Goal: Task Accomplishment & Management: Manage account settings

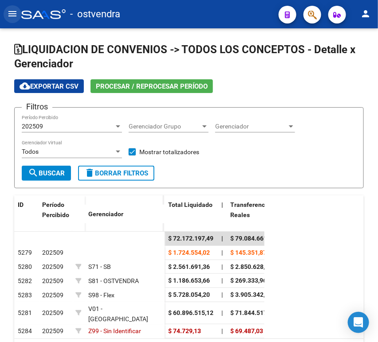
click at [5, 13] on button "menu" at bounding box center [13, 14] width 18 height 18
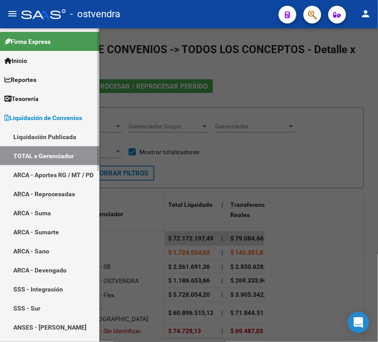
click at [36, 100] on span "Tesorería" at bounding box center [21, 99] width 34 height 10
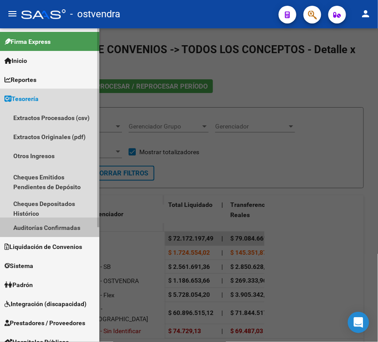
click at [44, 226] on link "Auditorías Confirmadas" at bounding box center [49, 227] width 99 height 19
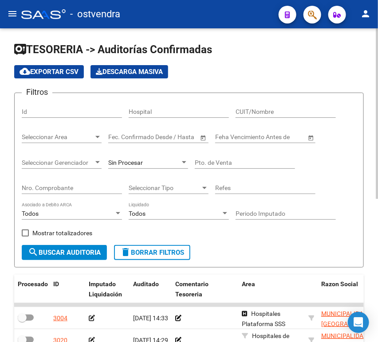
click at [71, 193] on div "Nro. Comprobante" at bounding box center [72, 185] width 100 height 18
paste input "00000355"
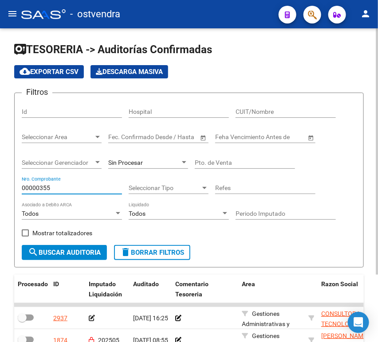
scroll to position [85, 0]
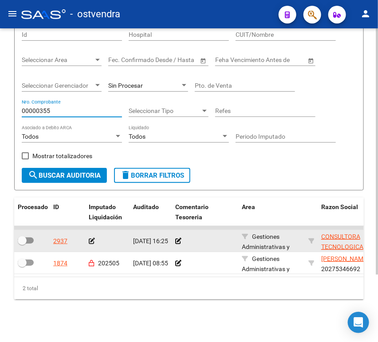
type input "00000355"
click at [90, 238] on icon at bounding box center [92, 241] width 6 height 6
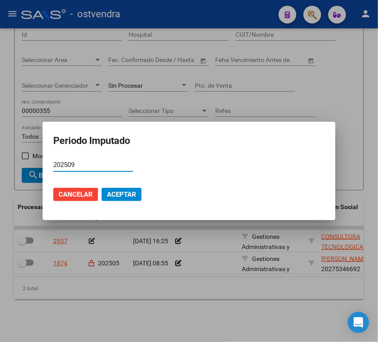
type input "202509"
click at [134, 192] on span "Aceptar" at bounding box center [121, 195] width 29 height 8
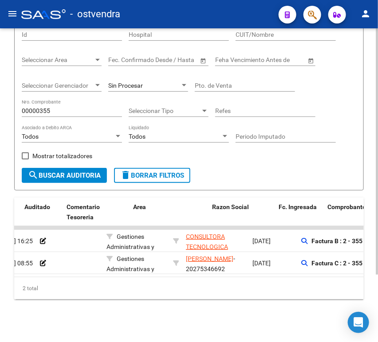
scroll to position [0, 105]
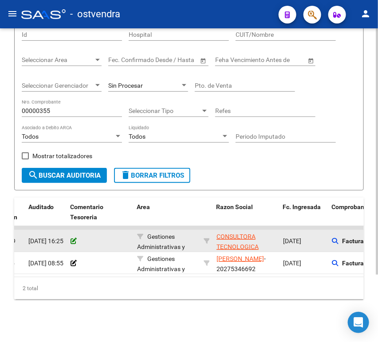
click at [70, 238] on icon at bounding box center [73, 241] width 6 height 6
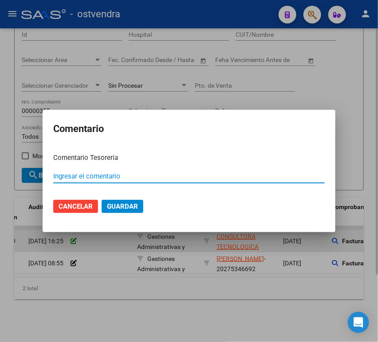
paste input "12124"
type input "12124"
click at [102, 200] on button "Guardar" at bounding box center [123, 206] width 42 height 13
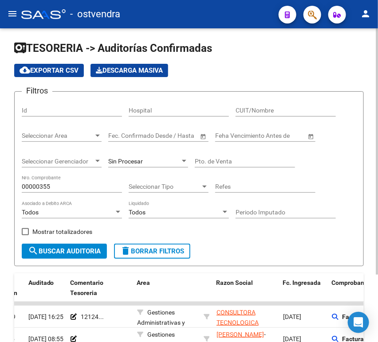
scroll to position [0, 0]
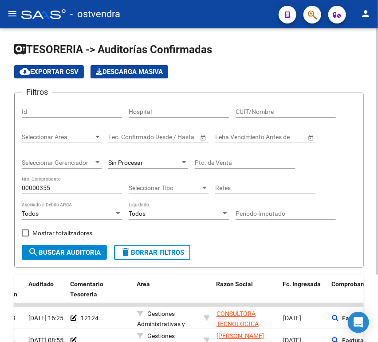
click at [228, 166] on input "Pto. de Venta" at bounding box center [245, 163] width 100 height 8
drag, startPoint x: 83, startPoint y: 182, endPoint x: 26, endPoint y: 183, distance: 57.2
click at [26, 183] on div "00000355 Nro. Comprobante" at bounding box center [72, 185] width 100 height 18
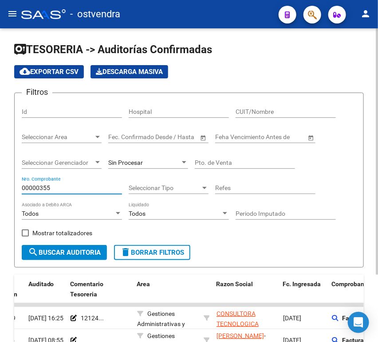
click at [27, 186] on input "00000355" at bounding box center [72, 188] width 100 height 8
paste input "60"
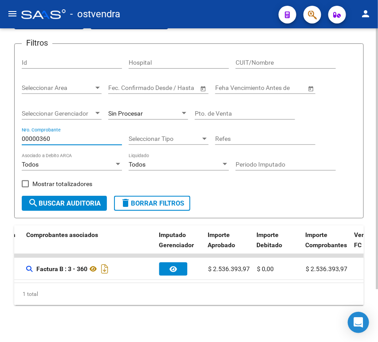
scroll to position [0, 413]
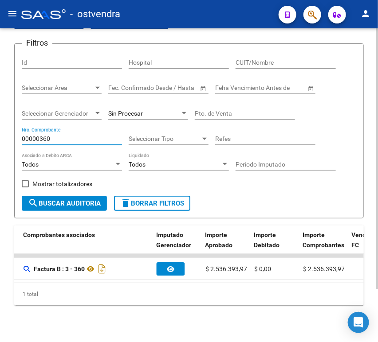
type input "00000360"
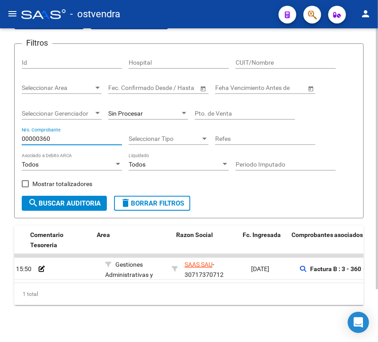
scroll to position [0, 135]
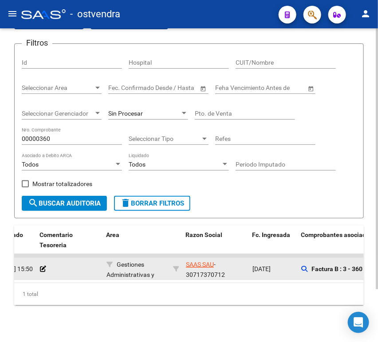
click at [35, 270] on datatable-body-cell "[DATE] 15:50" at bounding box center [15, 269] width 42 height 22
click at [43, 270] on icon at bounding box center [43, 269] width 6 height 6
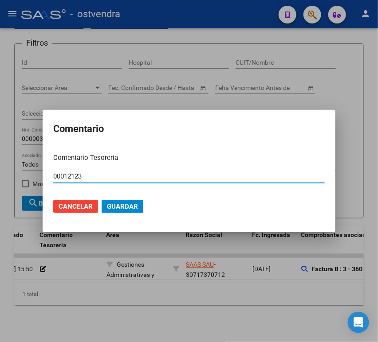
type input "00012123"
click at [123, 204] on span "Guardar" at bounding box center [122, 207] width 31 height 8
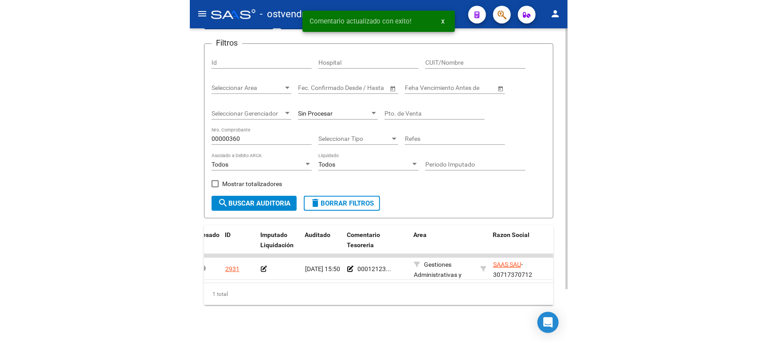
scroll to position [0, 14]
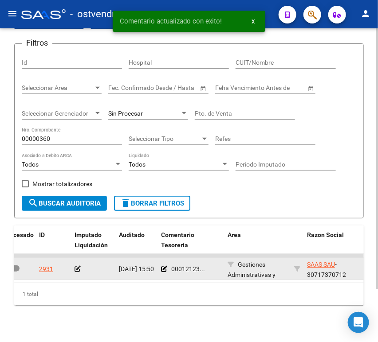
click at [76, 268] on icon at bounding box center [77, 269] width 6 height 6
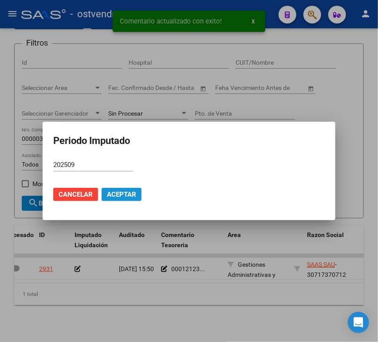
click at [113, 192] on span "Aceptar" at bounding box center [121, 195] width 29 height 8
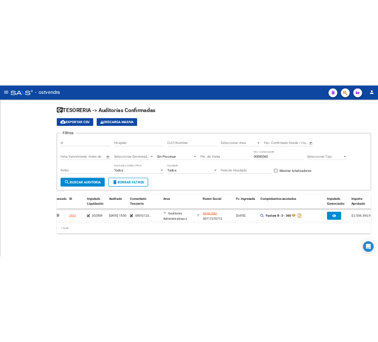
scroll to position [0, 0]
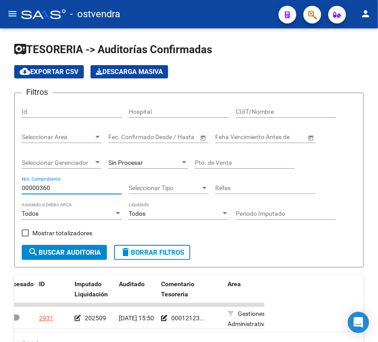
drag, startPoint x: 59, startPoint y: 189, endPoint x: 0, endPoint y: 183, distance: 59.7
click at [0, 183] on html "menu - ostvendra person Firma Express Inicio Instructivos Contacto OS Reportes …" at bounding box center [189, 171] width 378 height 342
paste input "5073"
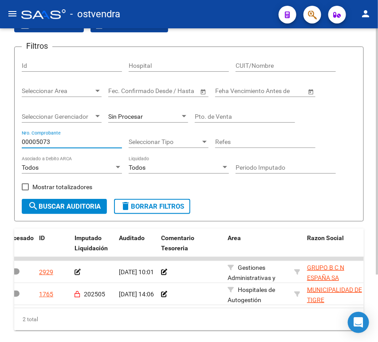
scroll to position [65, 0]
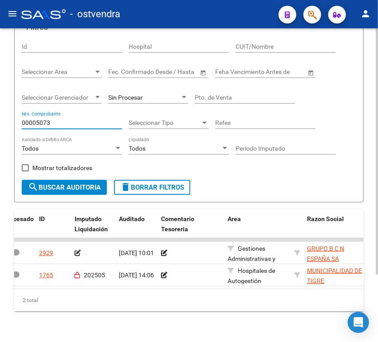
type input "00005073"
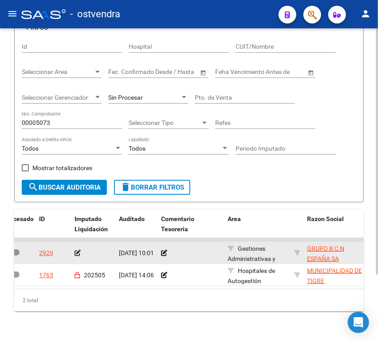
click at [77, 251] on icon at bounding box center [77, 253] width 6 height 6
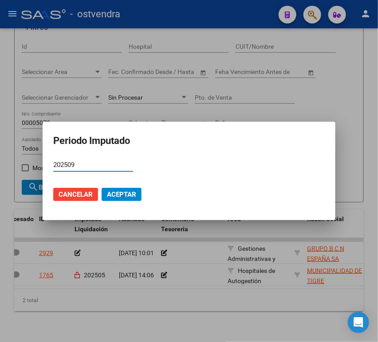
paste input "text"
type input "202509"
click at [111, 196] on span "Aceptar" at bounding box center [121, 195] width 29 height 8
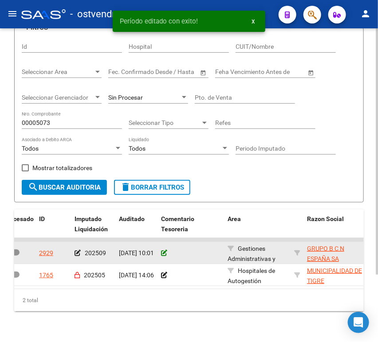
click at [163, 255] on icon at bounding box center [164, 253] width 6 height 6
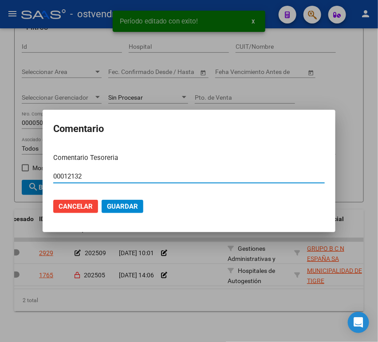
type input "00012132"
click at [113, 205] on span "Guardar" at bounding box center [122, 207] width 31 height 8
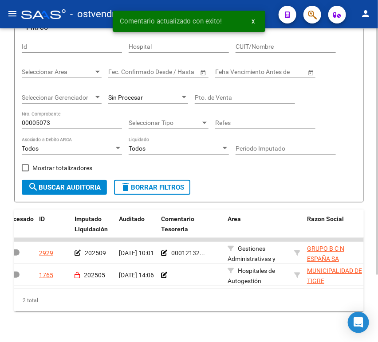
drag, startPoint x: 107, startPoint y: 289, endPoint x: 121, endPoint y: 288, distance: 13.3
click at [121, 288] on datatable-body "2929 202509 [DATE] 10:01 00012132... Gestiones Administrativas y Otros GRUPO B …" at bounding box center [188, 263] width 349 height 51
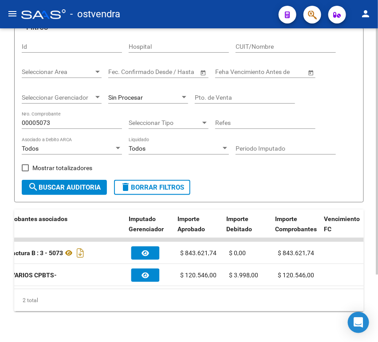
scroll to position [0, 463]
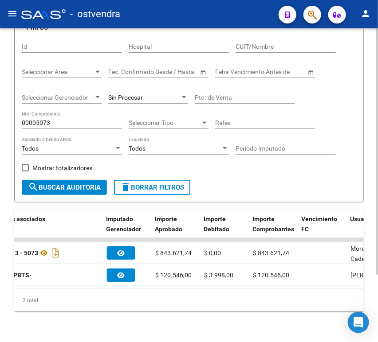
drag, startPoint x: 87, startPoint y: 118, endPoint x: 47, endPoint y: 120, distance: 39.9
click at [48, 120] on div "00005073 Nro. Comprobante" at bounding box center [72, 120] width 100 height 18
click at [51, 123] on input "00005073" at bounding box center [72, 123] width 100 height 8
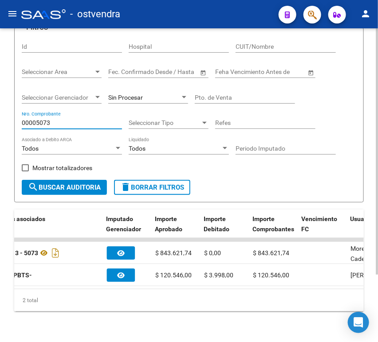
paste input "0371"
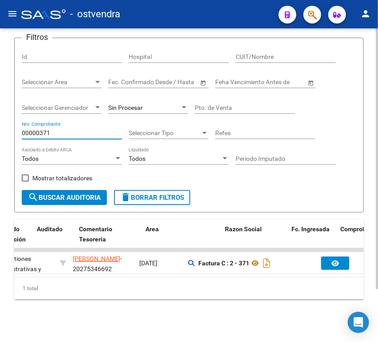
scroll to position [0, 0]
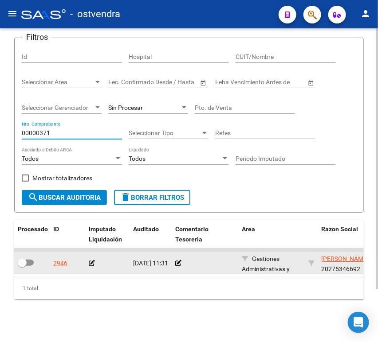
type input "00000371"
click at [92, 260] on icon at bounding box center [92, 263] width 6 height 6
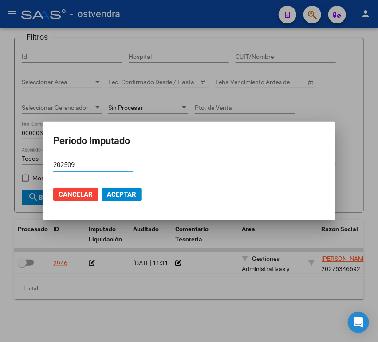
click at [133, 199] on button "Aceptar" at bounding box center [122, 194] width 40 height 13
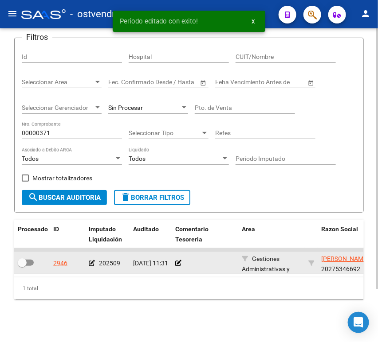
click at [174, 255] on datatable-body-cell at bounding box center [205, 263] width 67 height 22
click at [181, 260] on icon at bounding box center [178, 263] width 6 height 6
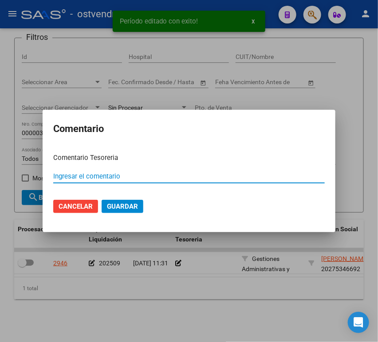
paste input "-00012125"
type input "-00012125"
click at [114, 199] on mat-dialog-actions "Cancelar Guardar" at bounding box center [188, 207] width 271 height 30
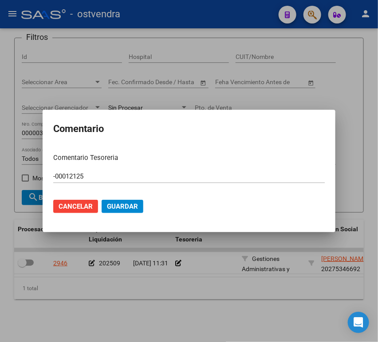
click at [118, 205] on span "Guardar" at bounding box center [122, 207] width 31 height 8
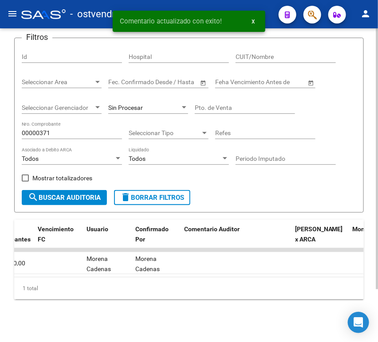
scroll to position [0, 748]
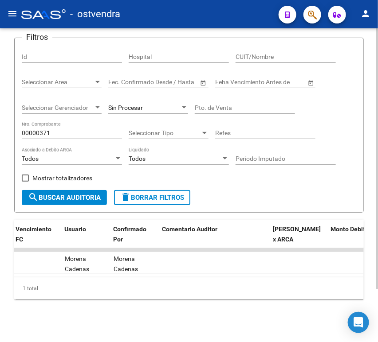
drag, startPoint x: 50, startPoint y: 121, endPoint x: 13, endPoint y: 120, distance: 36.8
click at [13, 120] on div "TESORERIA -> Auditorías Confirmadas cloud_download Exportar CSV Descarga Masiva…" at bounding box center [189, 157] width 378 height 369
click at [26, 129] on input "00000371" at bounding box center [72, 133] width 100 height 8
click at [27, 129] on input "00000371" at bounding box center [72, 133] width 100 height 8
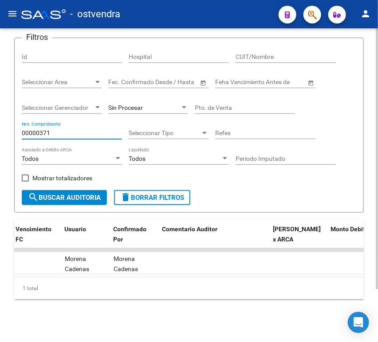
paste input "2025"
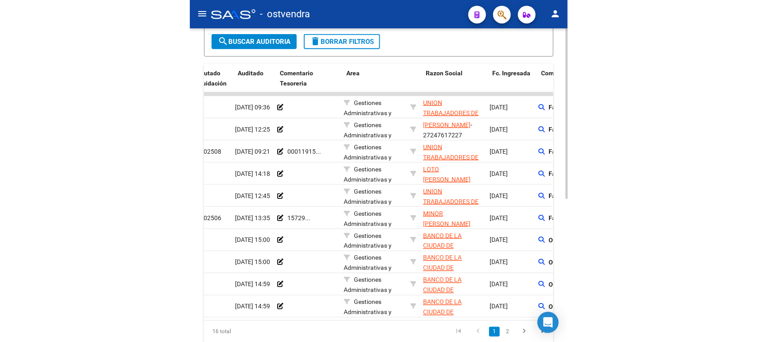
scroll to position [0, 44]
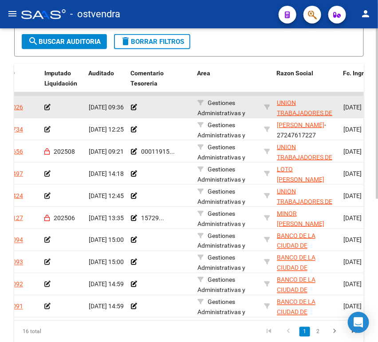
type input "00002025"
click at [47, 109] on icon at bounding box center [47, 107] width 6 height 6
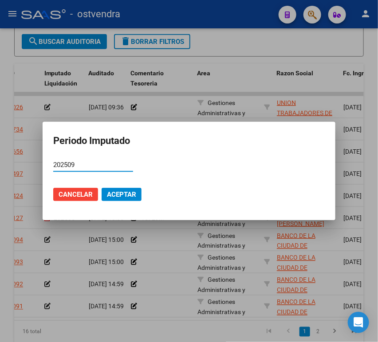
click at [114, 195] on span "Aceptar" at bounding box center [121, 195] width 29 height 8
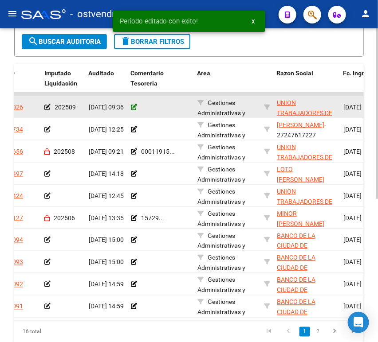
click at [132, 106] on icon at bounding box center [134, 107] width 6 height 6
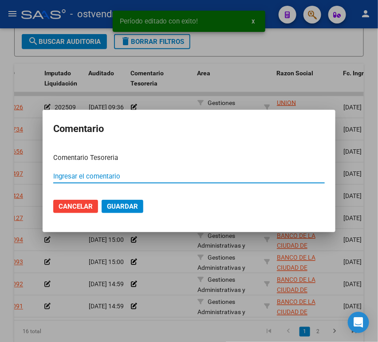
paste input "-00012126"
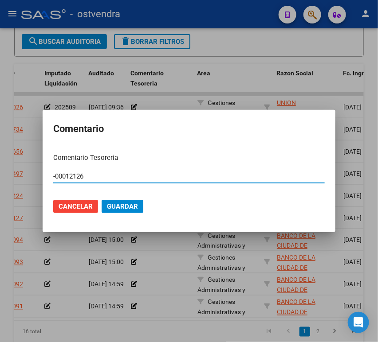
type input "-00012126"
click at [117, 208] on span "Guardar" at bounding box center [122, 207] width 31 height 8
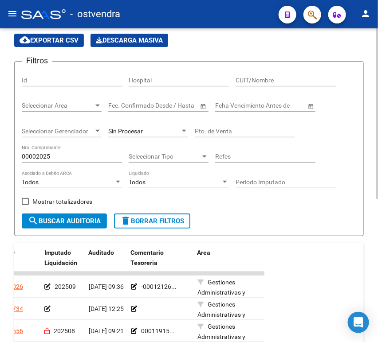
scroll to position [0, 0]
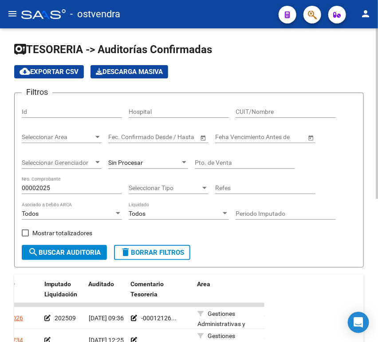
click at [81, 191] on input "00002025" at bounding box center [72, 188] width 100 height 8
click at [81, 190] on input "00002025" at bounding box center [72, 188] width 100 height 8
paste input "80929"
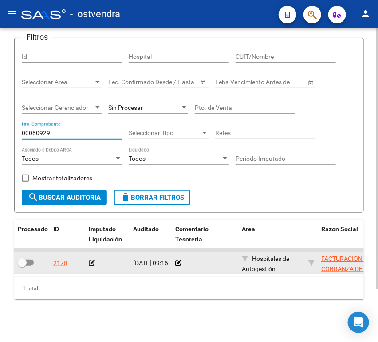
type input "00080929"
click at [92, 260] on icon at bounding box center [92, 263] width 6 height 6
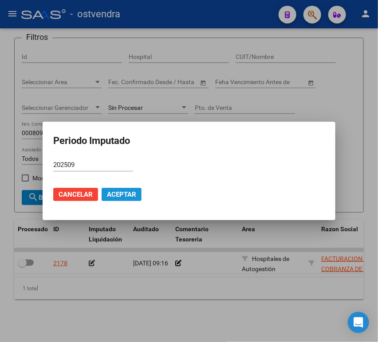
click at [117, 195] on span "Aceptar" at bounding box center [121, 195] width 29 height 8
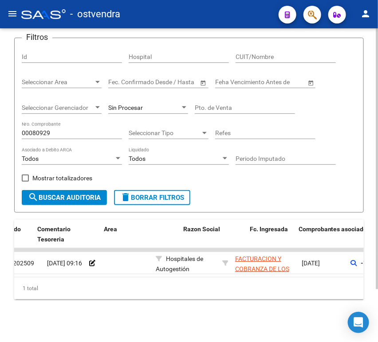
scroll to position [0, 42]
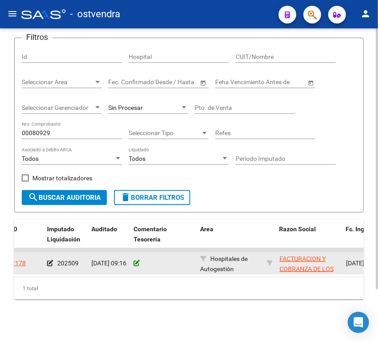
click at [137, 260] on icon at bounding box center [136, 263] width 6 height 6
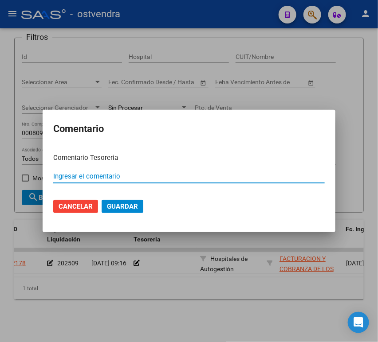
paste input "-00012133"
type input "-00012133"
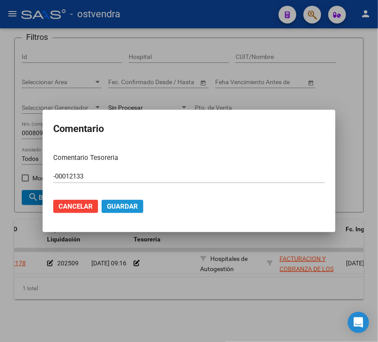
click at [124, 205] on span "Guardar" at bounding box center [122, 207] width 31 height 8
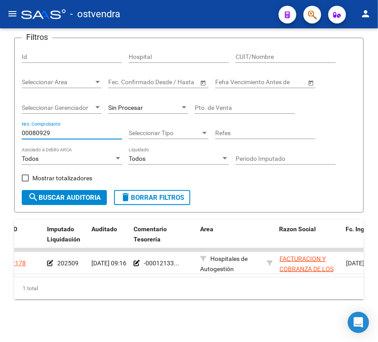
drag, startPoint x: 56, startPoint y: 128, endPoint x: 0, endPoint y: 127, distance: 56.8
click at [0, 127] on html "menu - ostvendra person Firma Express Inicio Instructivos Contacto OS Reportes …" at bounding box center [189, 171] width 378 height 342
paste input "1083"
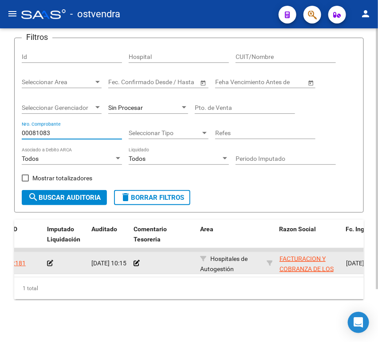
type input "00081083"
click at [50, 260] on app-auditoria-edit-perido at bounding box center [50, 263] width 6 height 7
click at [52, 260] on icon at bounding box center [50, 263] width 6 height 6
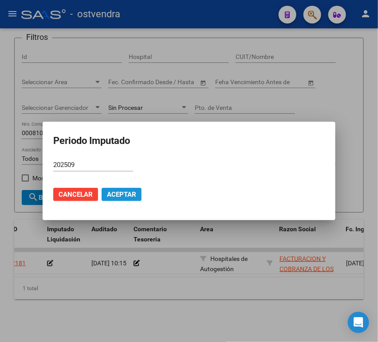
click at [106, 192] on button "Aceptar" at bounding box center [122, 194] width 40 height 13
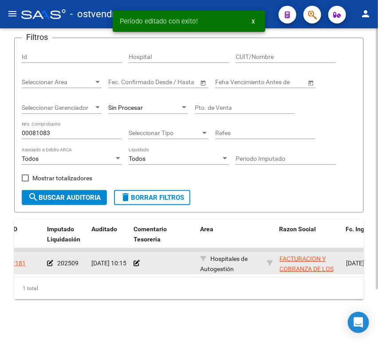
click at [139, 258] on div at bounding box center [162, 263] width 59 height 10
click at [136, 260] on icon at bounding box center [136, 263] width 6 height 6
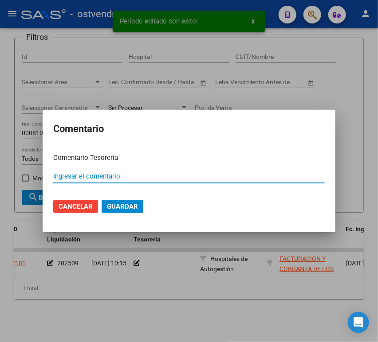
click at [108, 179] on input "Ingresar el comentario" at bounding box center [188, 176] width 271 height 8
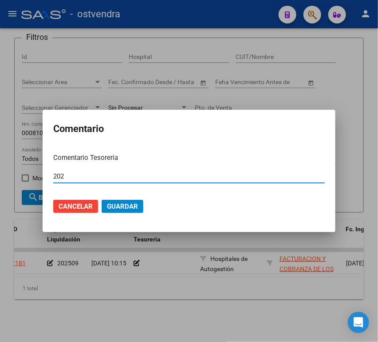
type input "2025"
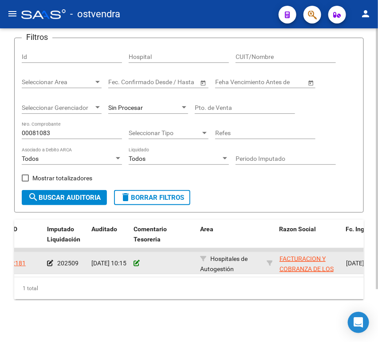
click at [139, 260] on icon at bounding box center [136, 263] width 6 height 6
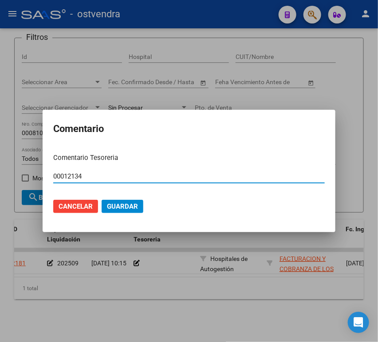
type input "00012134"
click at [121, 203] on span "Guardar" at bounding box center [122, 207] width 31 height 8
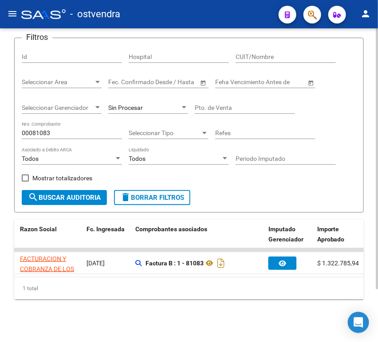
scroll to position [0, 304]
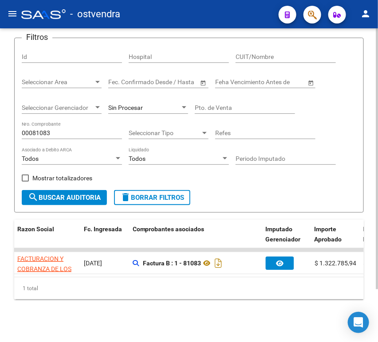
click at [58, 129] on input "00081083" at bounding box center [72, 133] width 100 height 8
paste input "154"
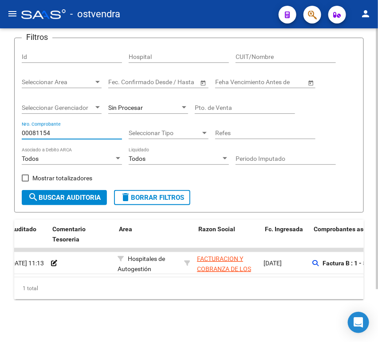
scroll to position [0, 122]
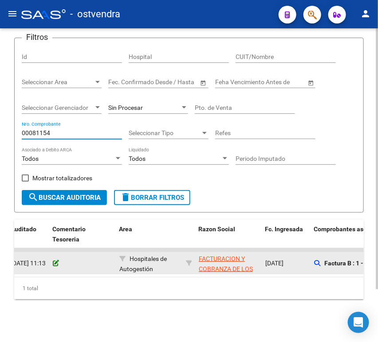
type input "00081154"
click at [57, 260] on icon at bounding box center [56, 263] width 6 height 6
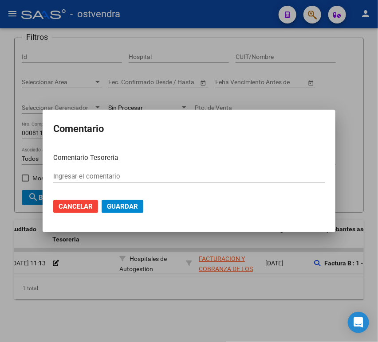
click at [112, 167] on form "Comentario Tesoreria Ingresar el comentario Cancelar Guardar" at bounding box center [188, 187] width 271 height 68
click at [74, 182] on div "Ingresar el comentario" at bounding box center [188, 176] width 271 height 13
click at [78, 175] on input "Ingresar el comentario" at bounding box center [188, 176] width 271 height 8
type input "202509"
click at [134, 200] on button "Guardar" at bounding box center [123, 206] width 42 height 13
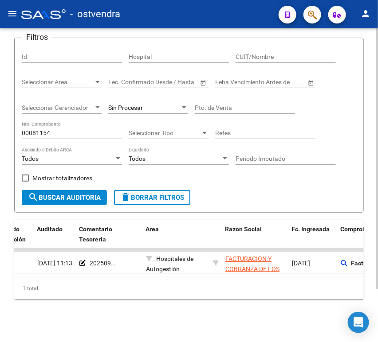
scroll to position [0, 98]
drag, startPoint x: 96, startPoint y: 277, endPoint x: 88, endPoint y: 278, distance: 8.4
click at [88, 278] on div "1 total" at bounding box center [188, 289] width 349 height 22
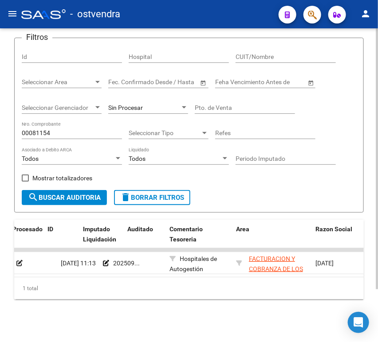
scroll to position [0, 0]
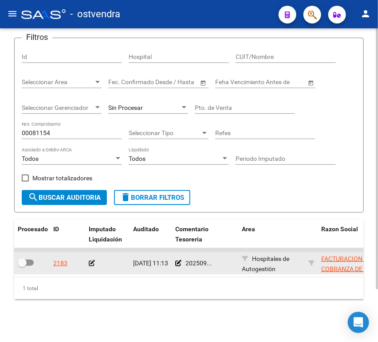
click at [94, 260] on icon at bounding box center [92, 263] width 6 height 6
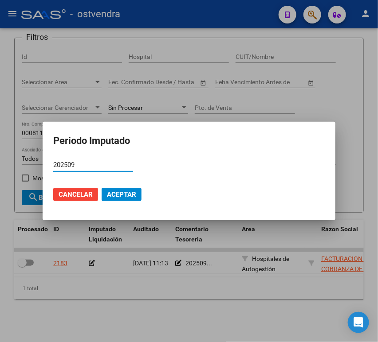
click at [121, 194] on span "Aceptar" at bounding box center [121, 195] width 29 height 8
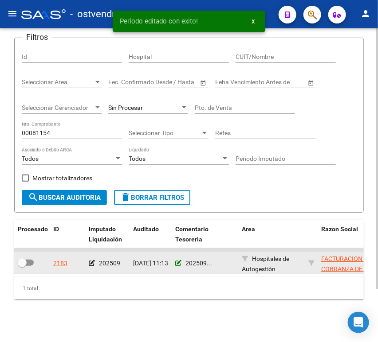
click at [179, 260] on icon at bounding box center [178, 263] width 6 height 6
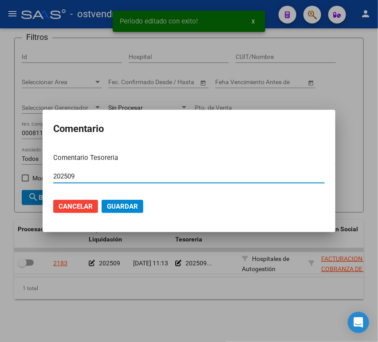
drag, startPoint x: 126, startPoint y: 178, endPoint x: 4, endPoint y: 173, distance: 122.5
click at [4, 173] on div "Período editado con exito! x Comentario Comentario Tesoreria 202509 Ingresar el…" at bounding box center [189, 171] width 378 height 342
paste input "-00012135"
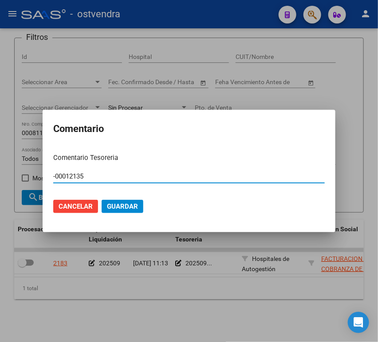
type input "-00012135"
click at [108, 205] on span "Guardar" at bounding box center [122, 207] width 31 height 8
